Goal: Use online tool/utility: Utilize a website feature to perform a specific function

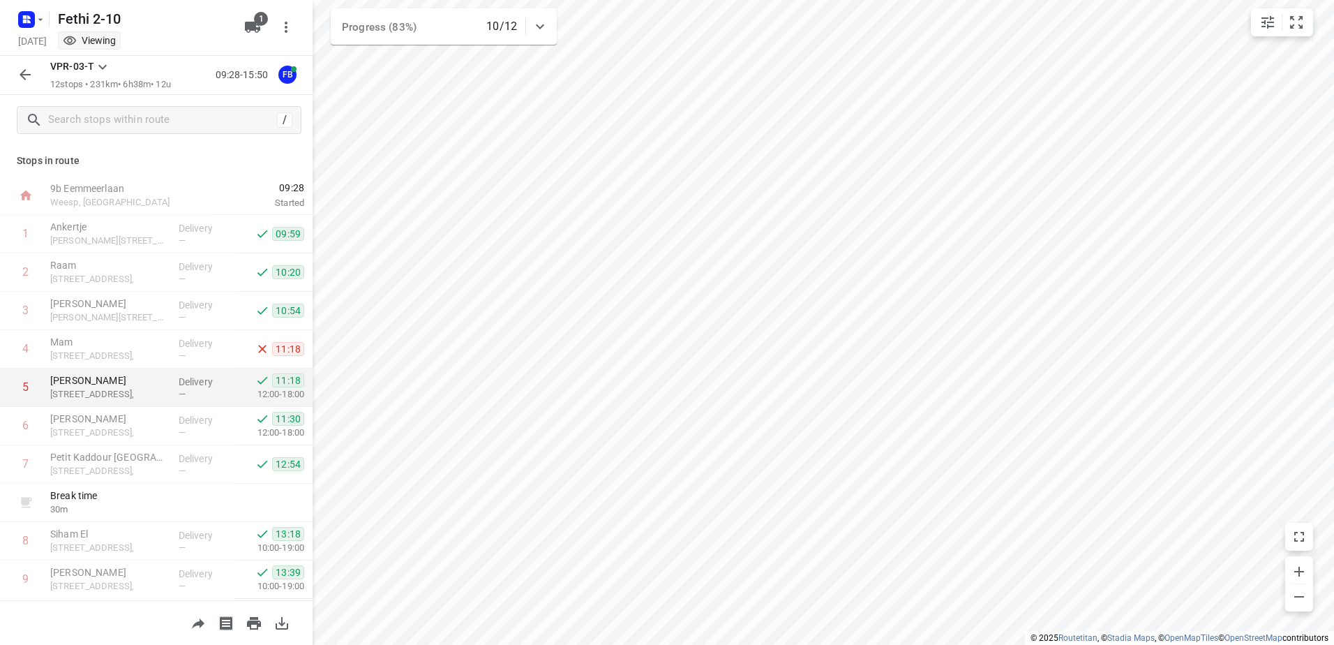
scroll to position [152, 0]
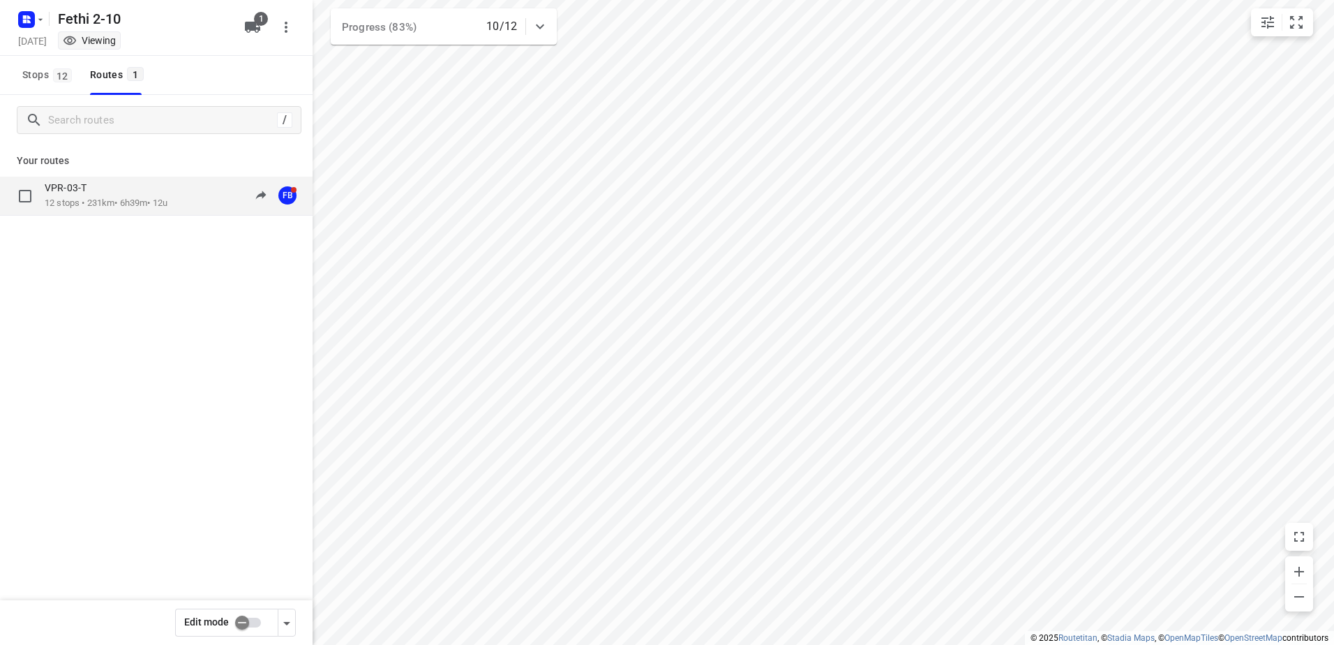
click at [85, 195] on div "VPR-03-T" at bounding box center [106, 188] width 123 height 15
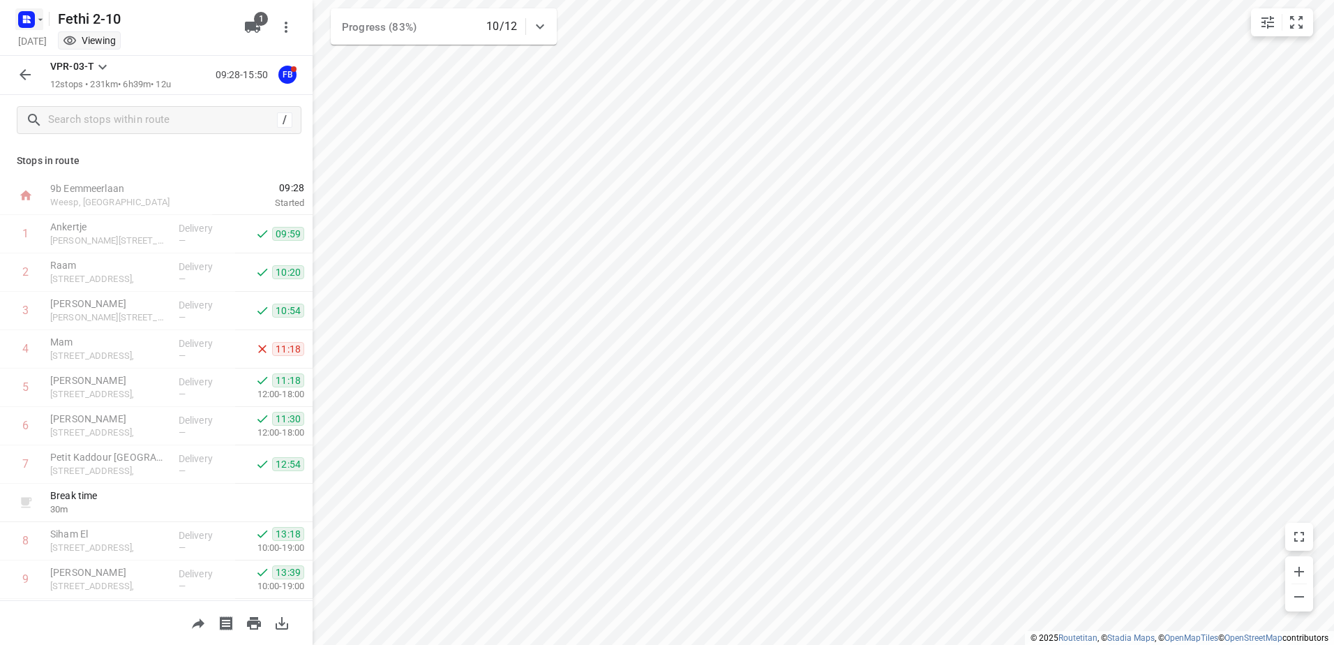
click at [40, 17] on icon "button" at bounding box center [40, 19] width 11 height 11
click at [55, 157] on div "Anis 2-10" at bounding box center [108, 156] width 161 height 11
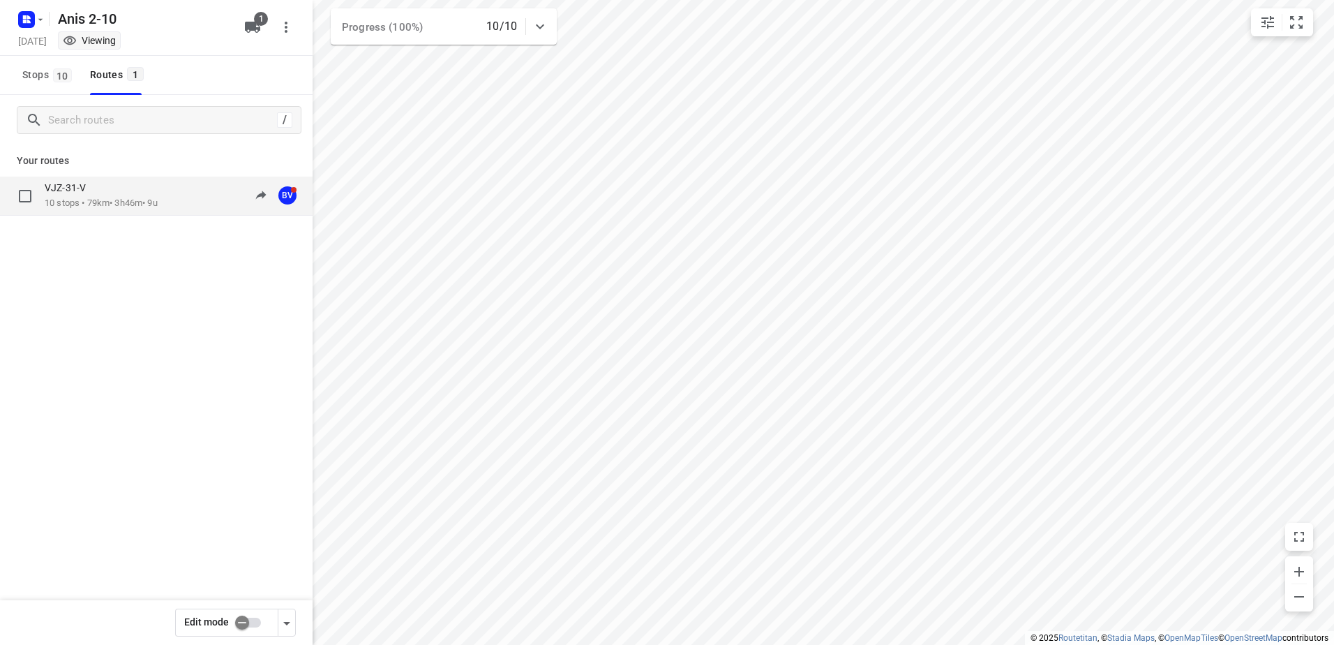
click at [75, 200] on p "10 stops • 79km • 3h46m • 9u" at bounding box center [101, 203] width 113 height 13
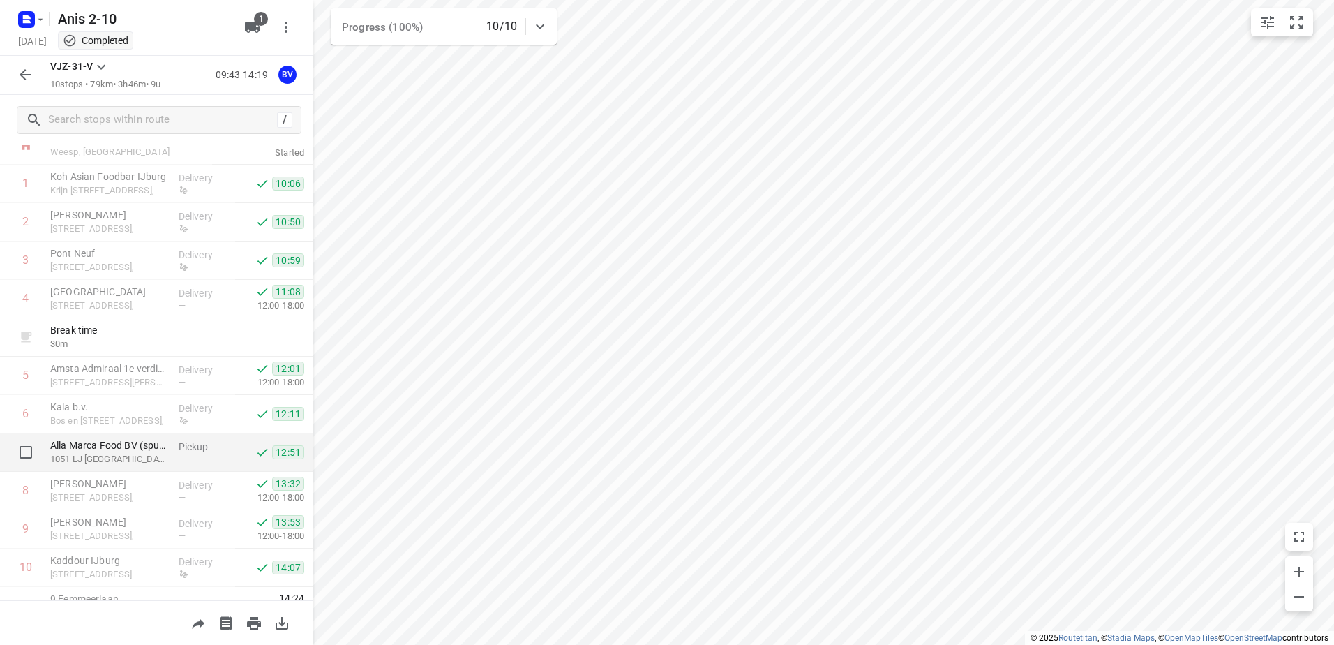
scroll to position [75, 0]
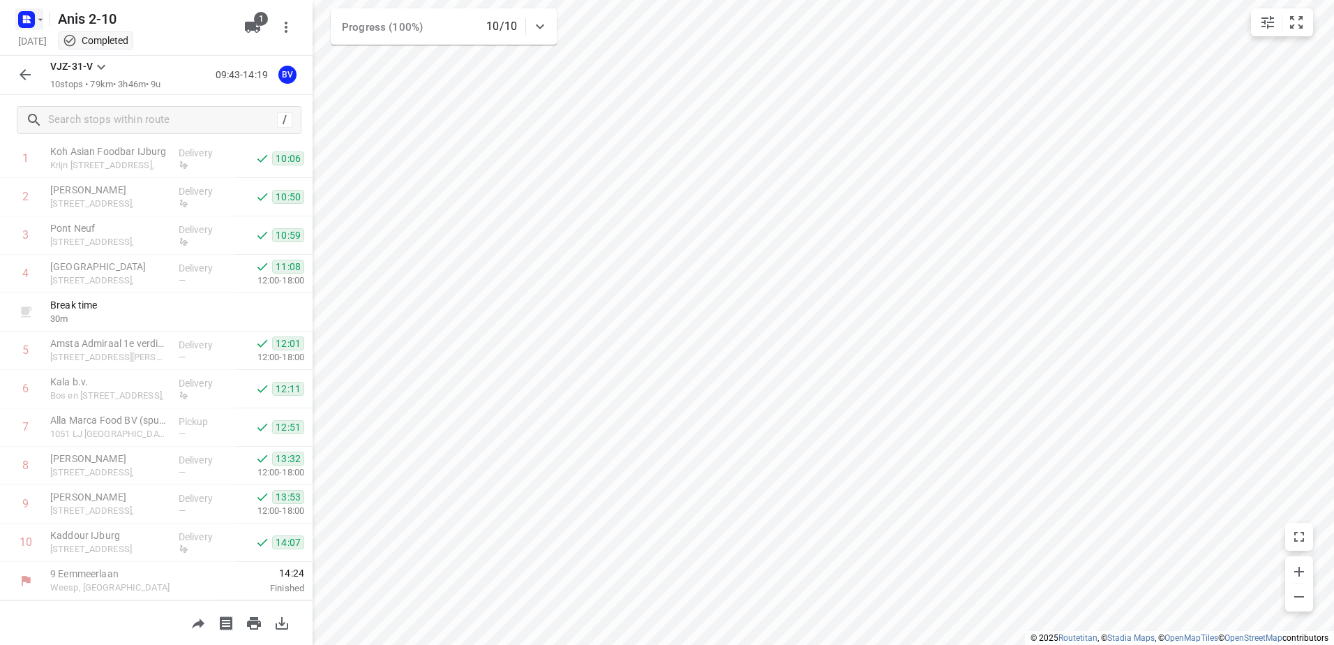
click at [42, 24] on icon "button" at bounding box center [40, 19] width 11 height 11
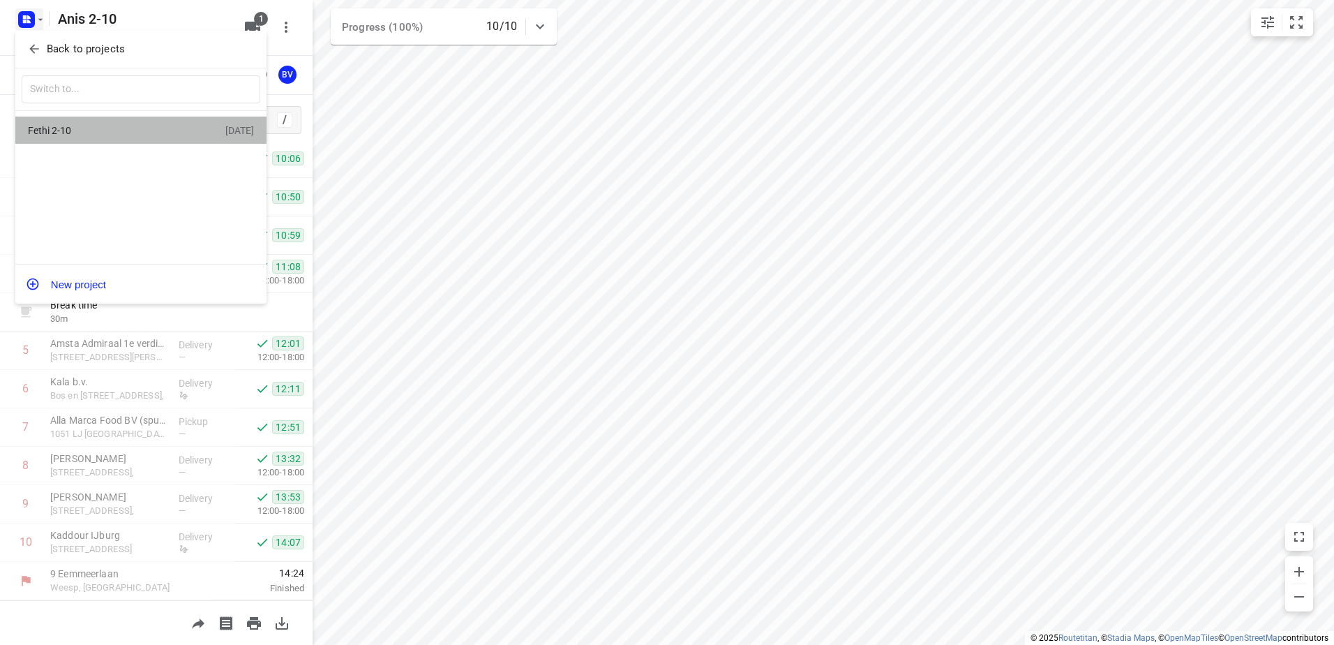
click at [45, 128] on div "Fethi 2-10" at bounding box center [108, 130] width 161 height 11
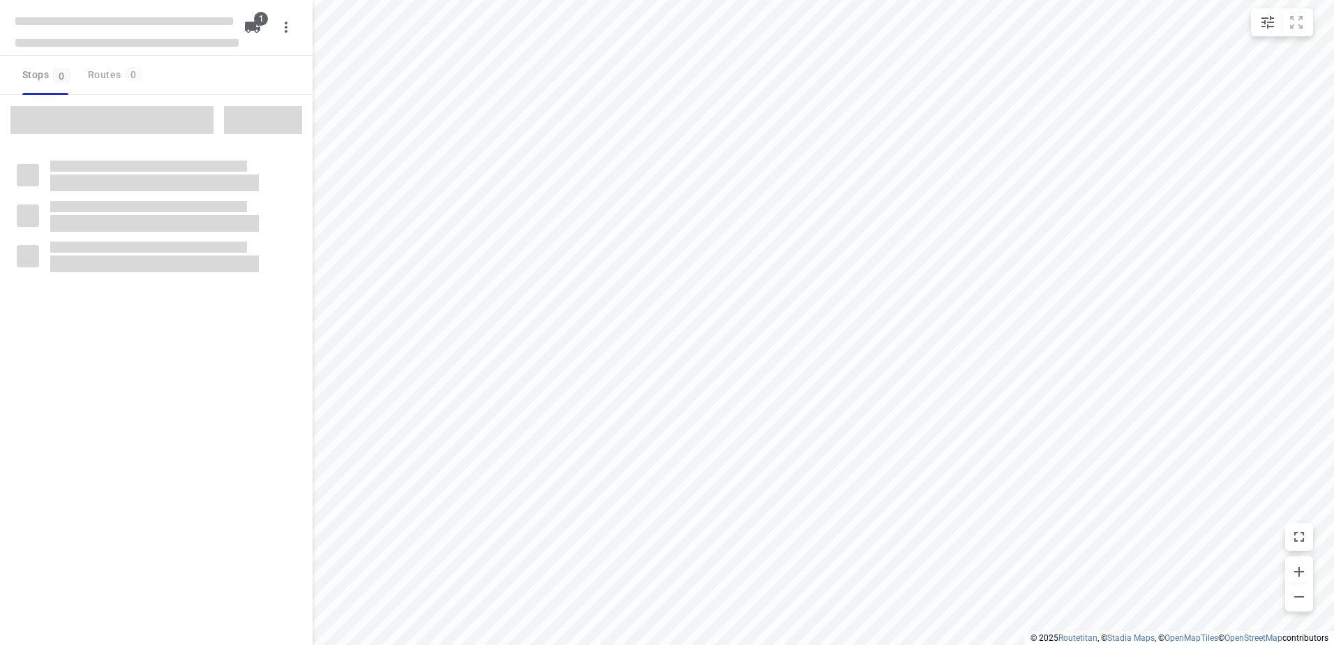
type input "distance"
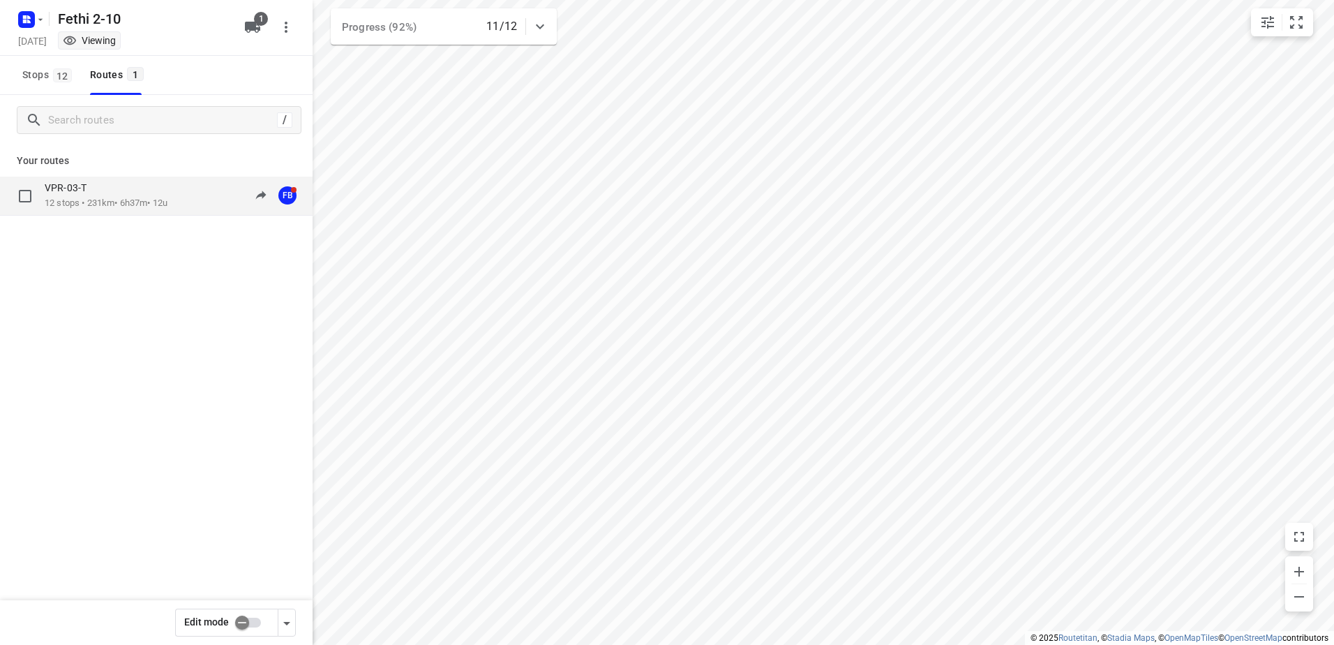
click at [97, 197] on p "12 stops • 231km • 6h37m • 12u" at bounding box center [106, 203] width 123 height 13
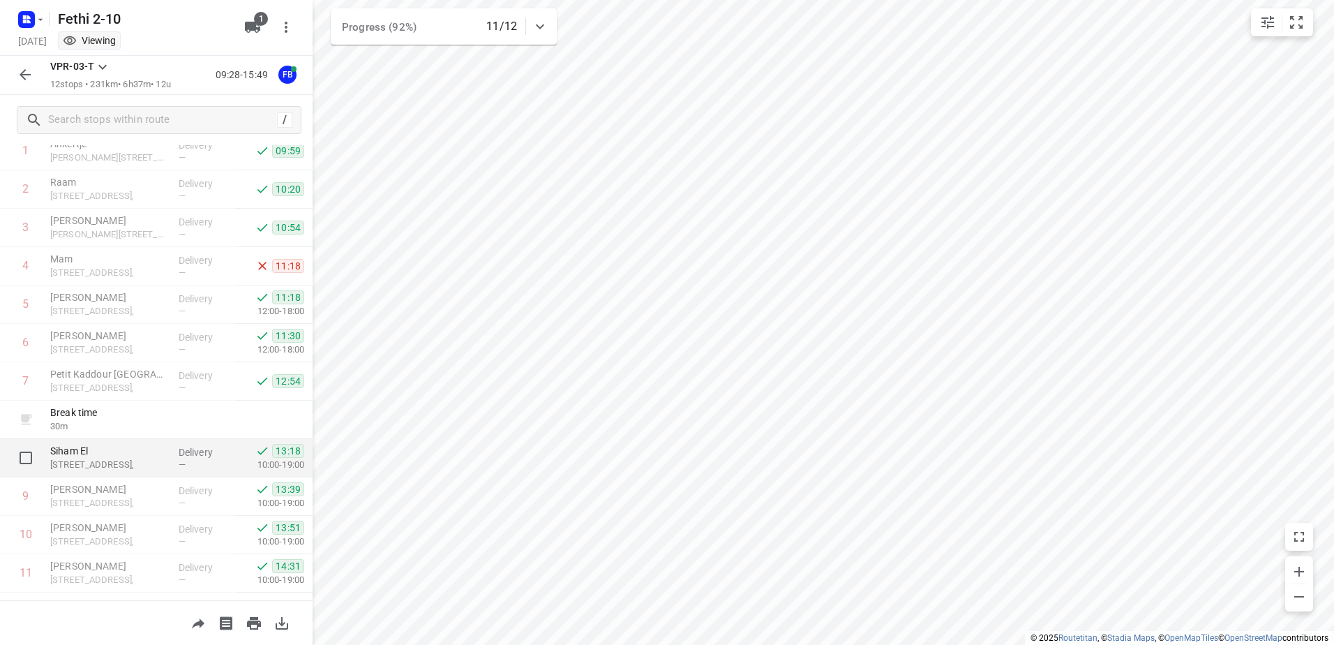
scroll to position [152, 0]
